Goal: Navigation & Orientation: Find specific page/section

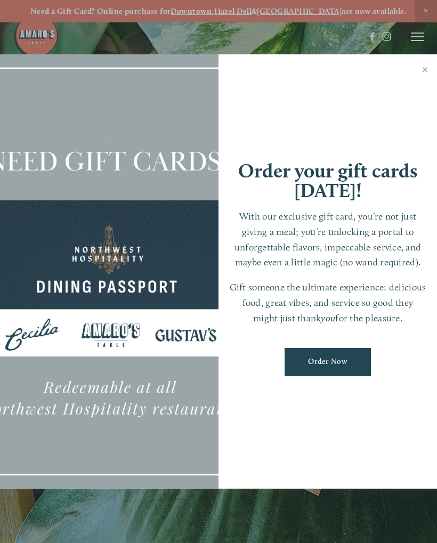
click at [417, 37] on div at bounding box center [218, 271] width 437 height 543
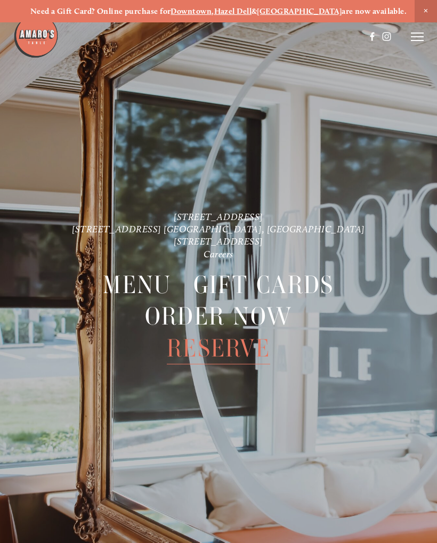
click at [418, 37] on line at bounding box center [417, 37] width 13 height 0
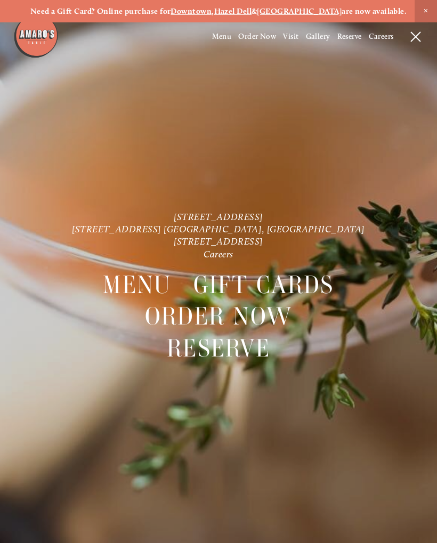
click at [222, 36] on span "Menu" at bounding box center [222, 36] width 20 height 9
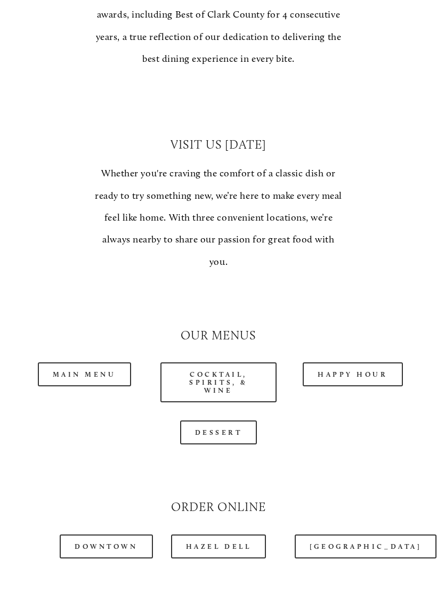
scroll to position [711, 0]
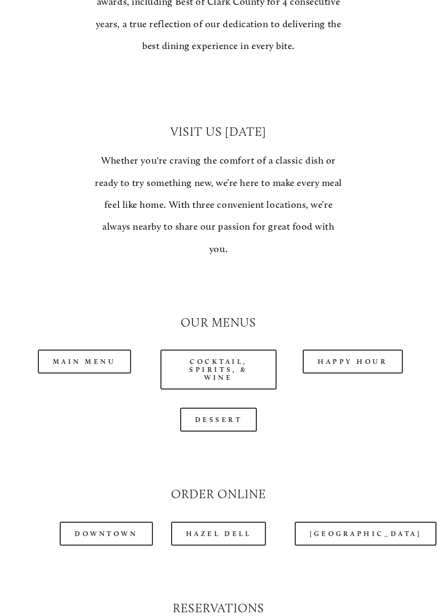
click at [122, 350] on link "Main Menu" at bounding box center [84, 362] width 93 height 24
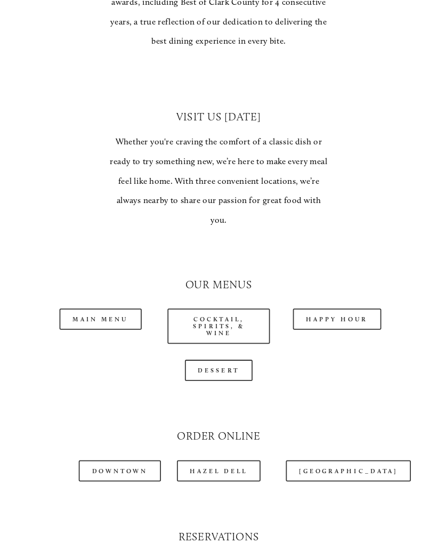
scroll to position [741, 0]
